Goal: Entertainment & Leisure: Consume media (video, audio)

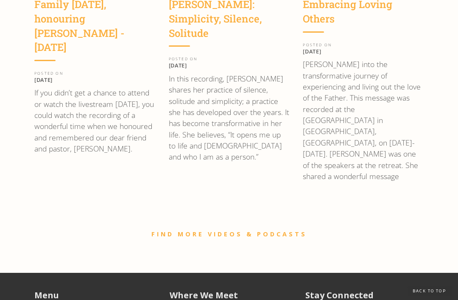
scroll to position [1321, 0]
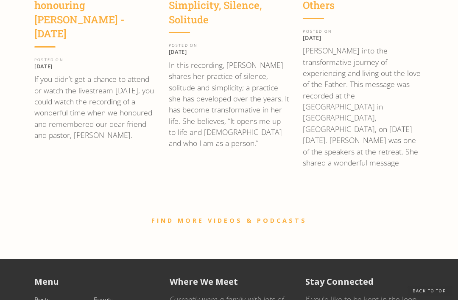
click at [194, 216] on link "FIND MORE VIDEOS & PODCASTS" at bounding box center [229, 220] width 156 height 8
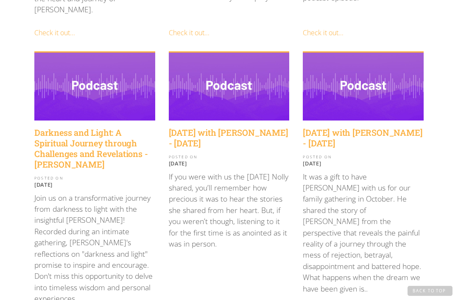
scroll to position [981, 0]
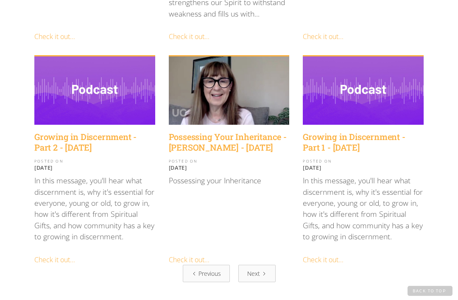
scroll to position [935, 0]
click at [256, 269] on div "Next" at bounding box center [253, 273] width 13 height 9
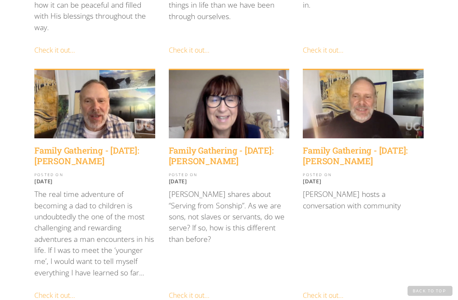
scroll to position [935, 0]
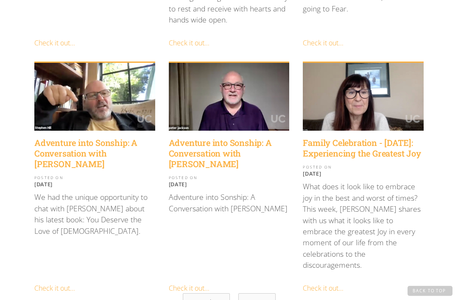
scroll to position [907, 0]
click at [265, 293] on link "Next" at bounding box center [256, 301] width 37 height 17
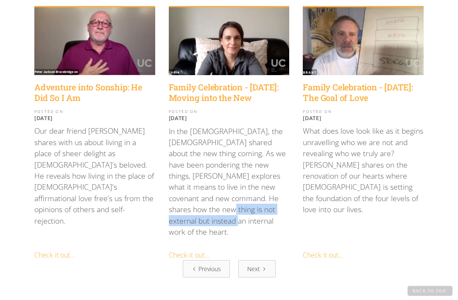
scroll to position [980, 0]
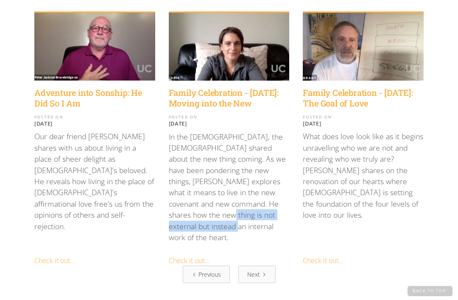
click at [373, 213] on div "Family Celebration - November 1 2020: The Goal of Love POSTED ON November 1, 20…" at bounding box center [363, 168] width 121 height 175
click at [263, 266] on link "Next" at bounding box center [256, 274] width 37 height 17
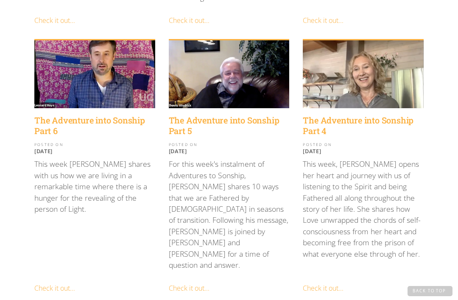
scroll to position [473, 0]
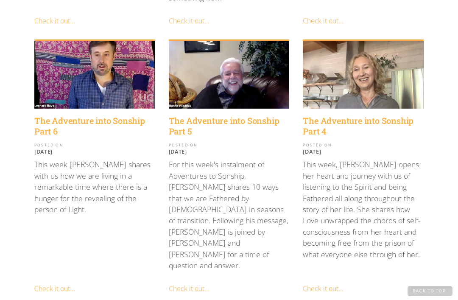
click at [235, 115] on h4 "The Adventure into Sonship Part 5" at bounding box center [229, 125] width 121 height 21
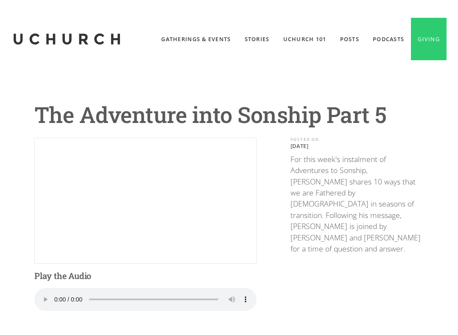
scroll to position [8, 0]
